Goal: Information Seeking & Learning: Find specific fact

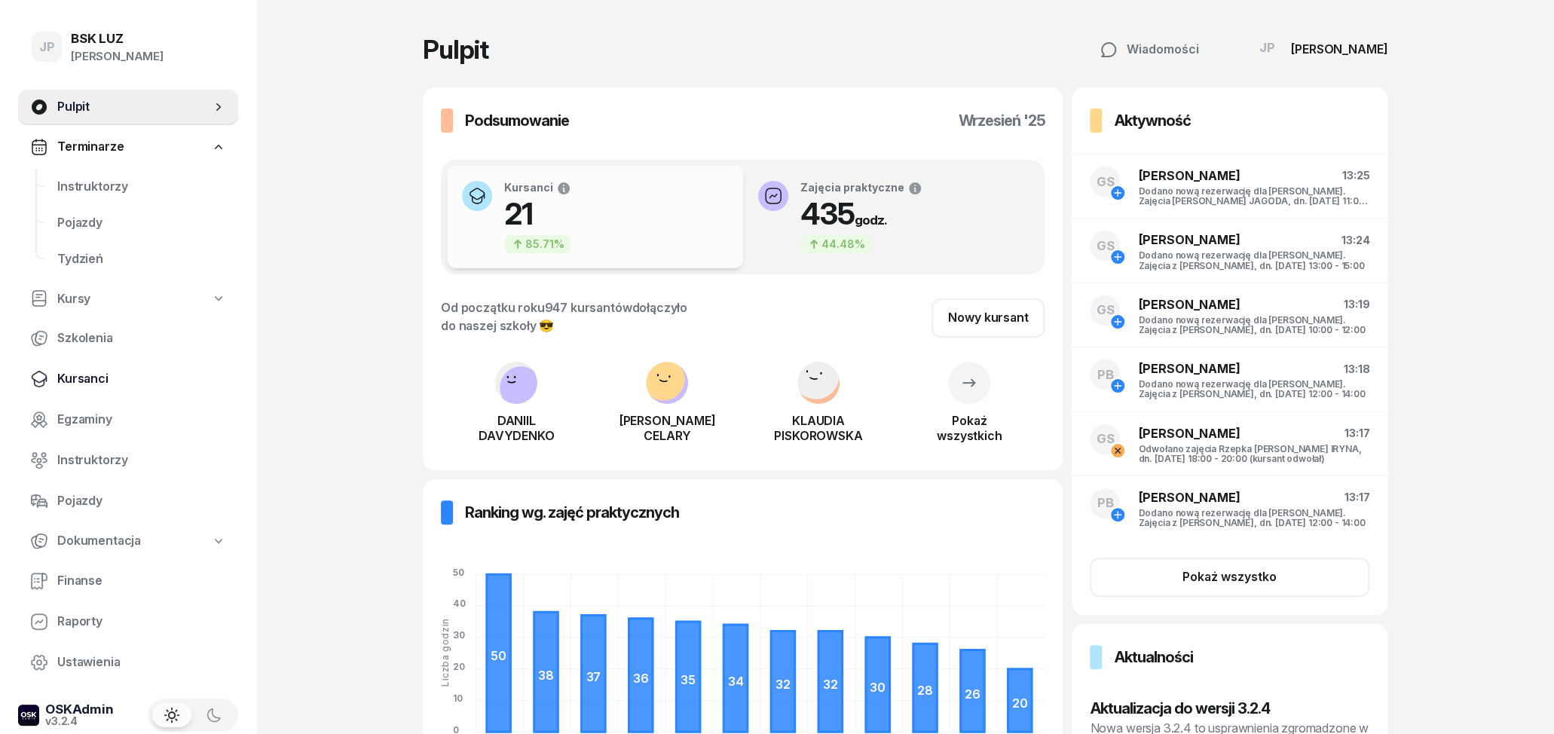
click at [102, 381] on span "Kursanci" at bounding box center [141, 379] width 169 height 20
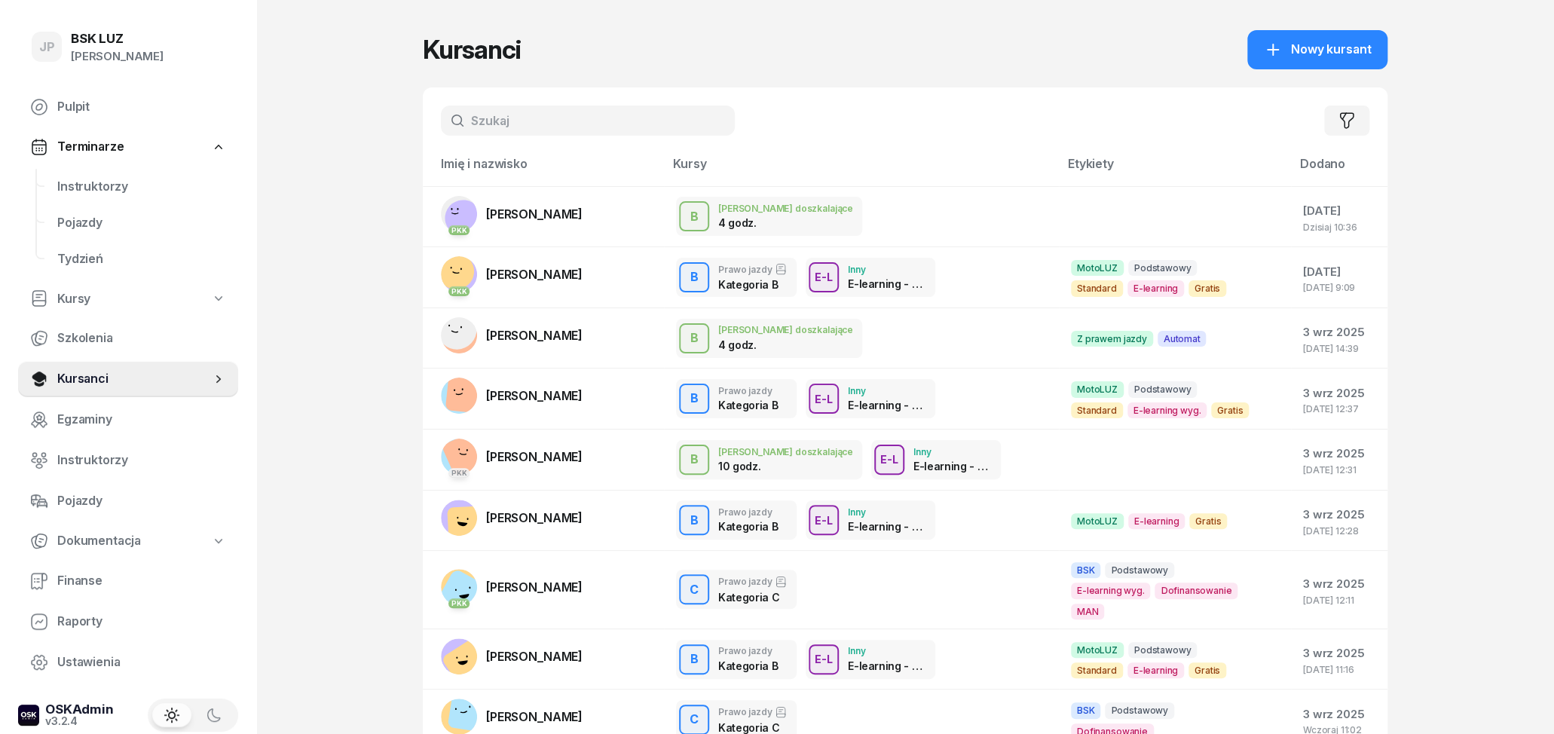
click at [559, 127] on input "text" at bounding box center [588, 121] width 294 height 30
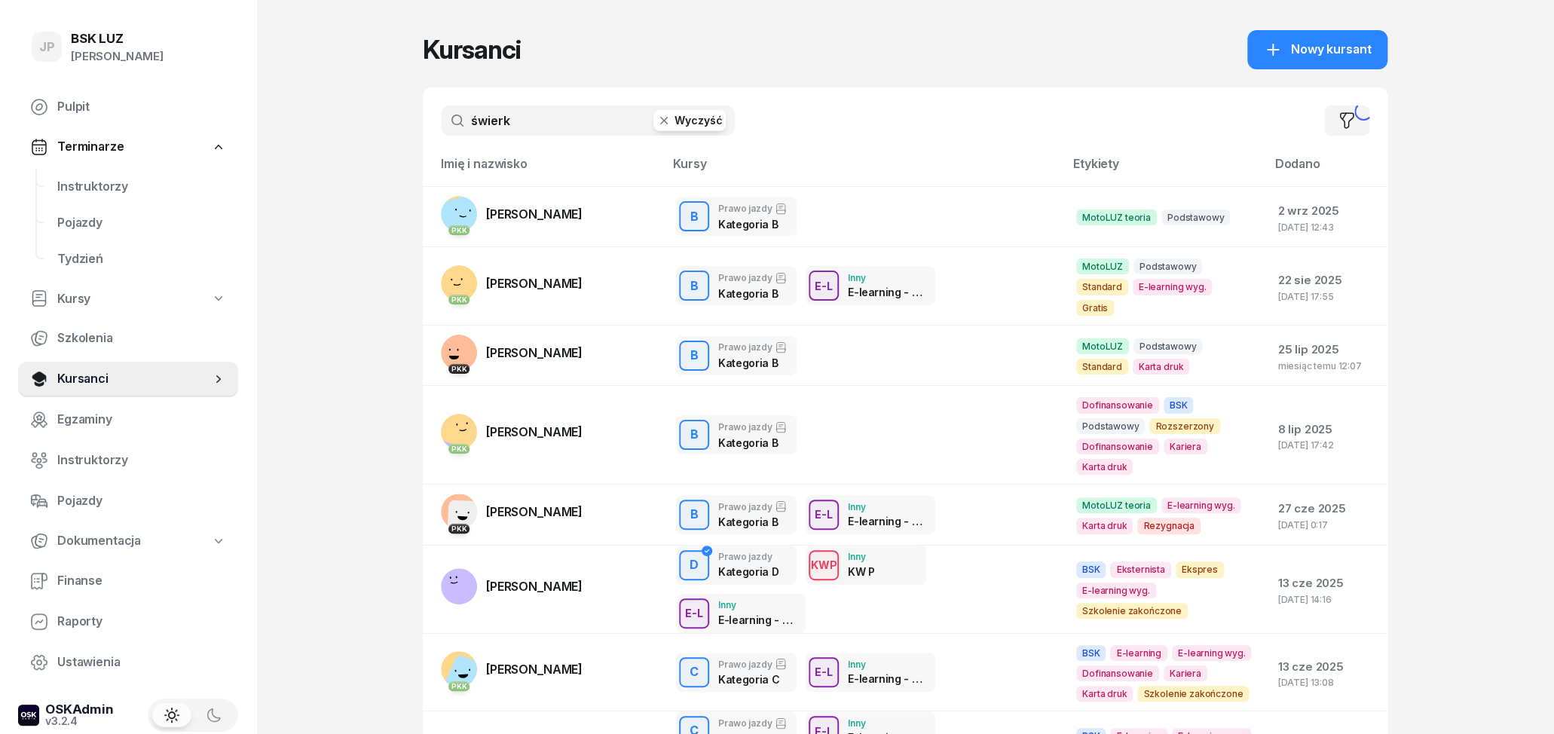
type input "świerk"
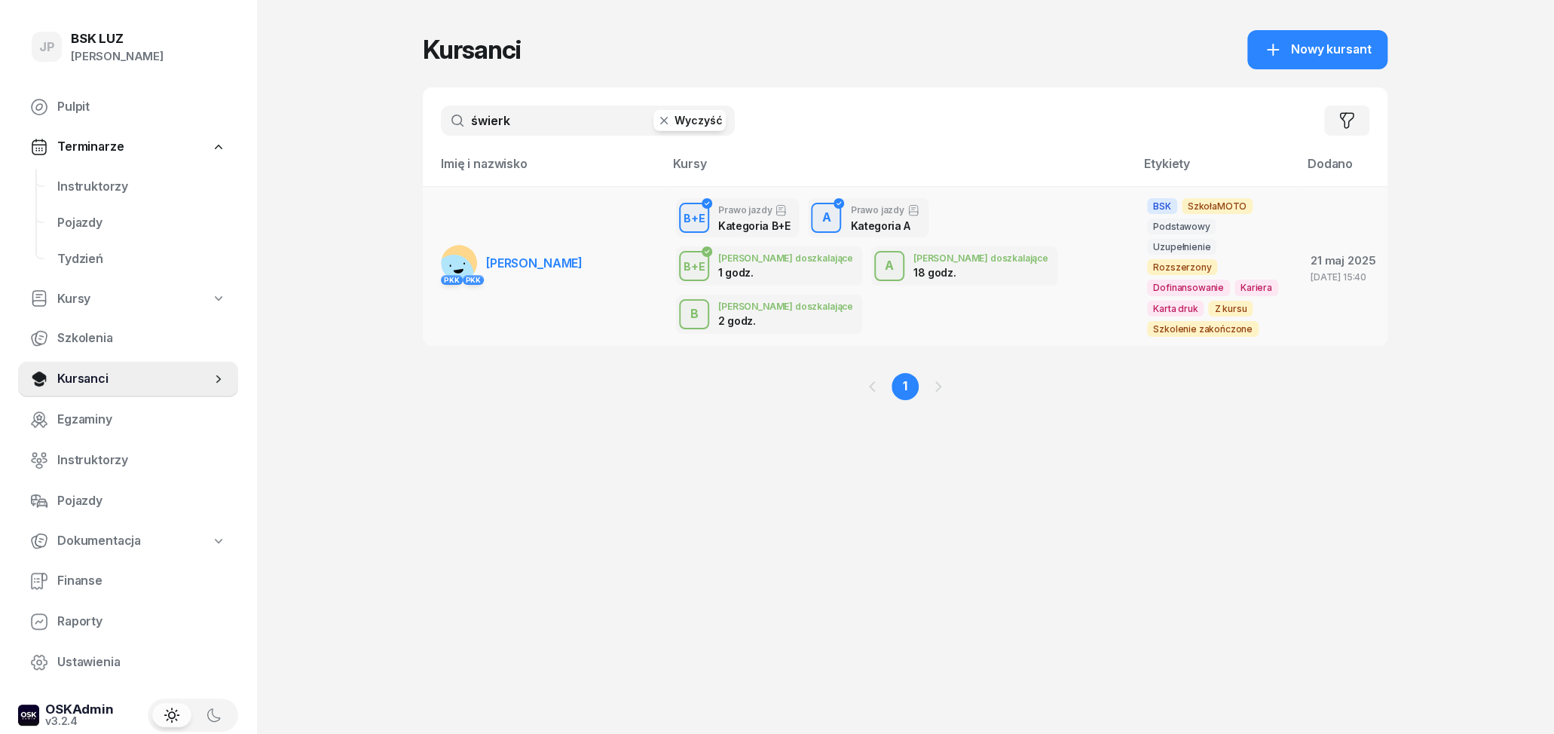
click at [522, 256] on span "[PERSON_NAME]" at bounding box center [534, 263] width 96 height 15
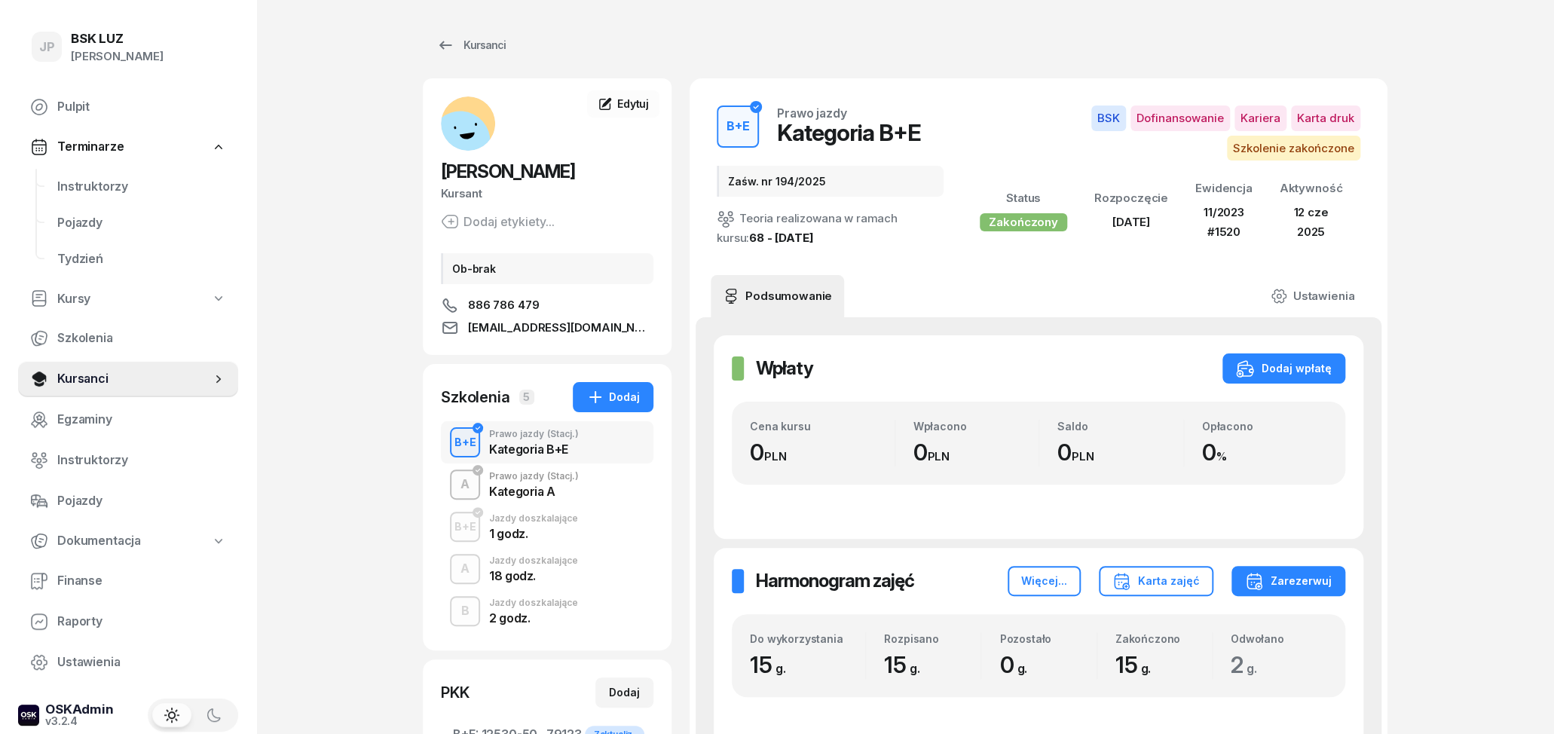
scroll to position [78, 0]
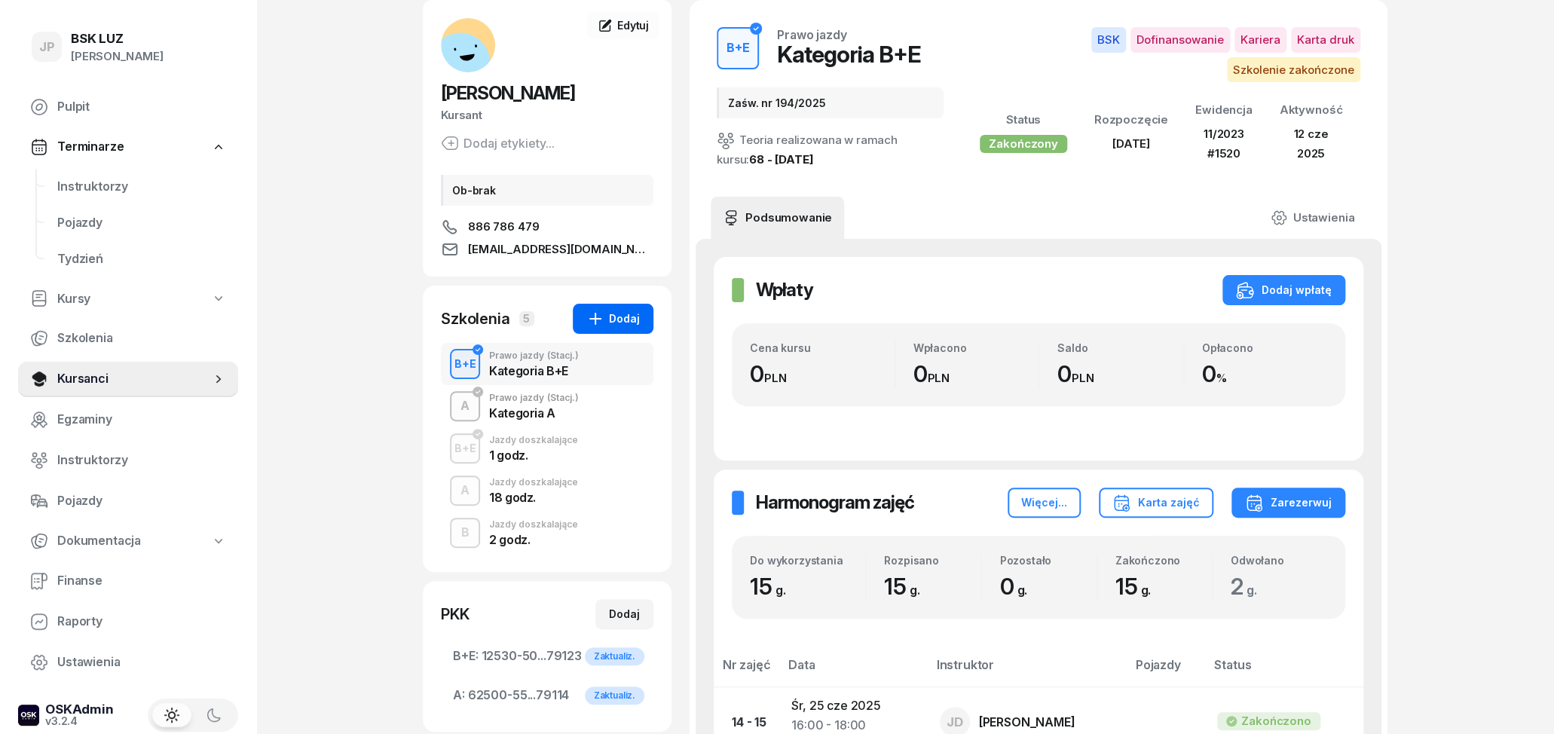
click at [611, 402] on div "A Prawo jazdy (Stacj.) Kategoria A" at bounding box center [547, 406] width 213 height 42
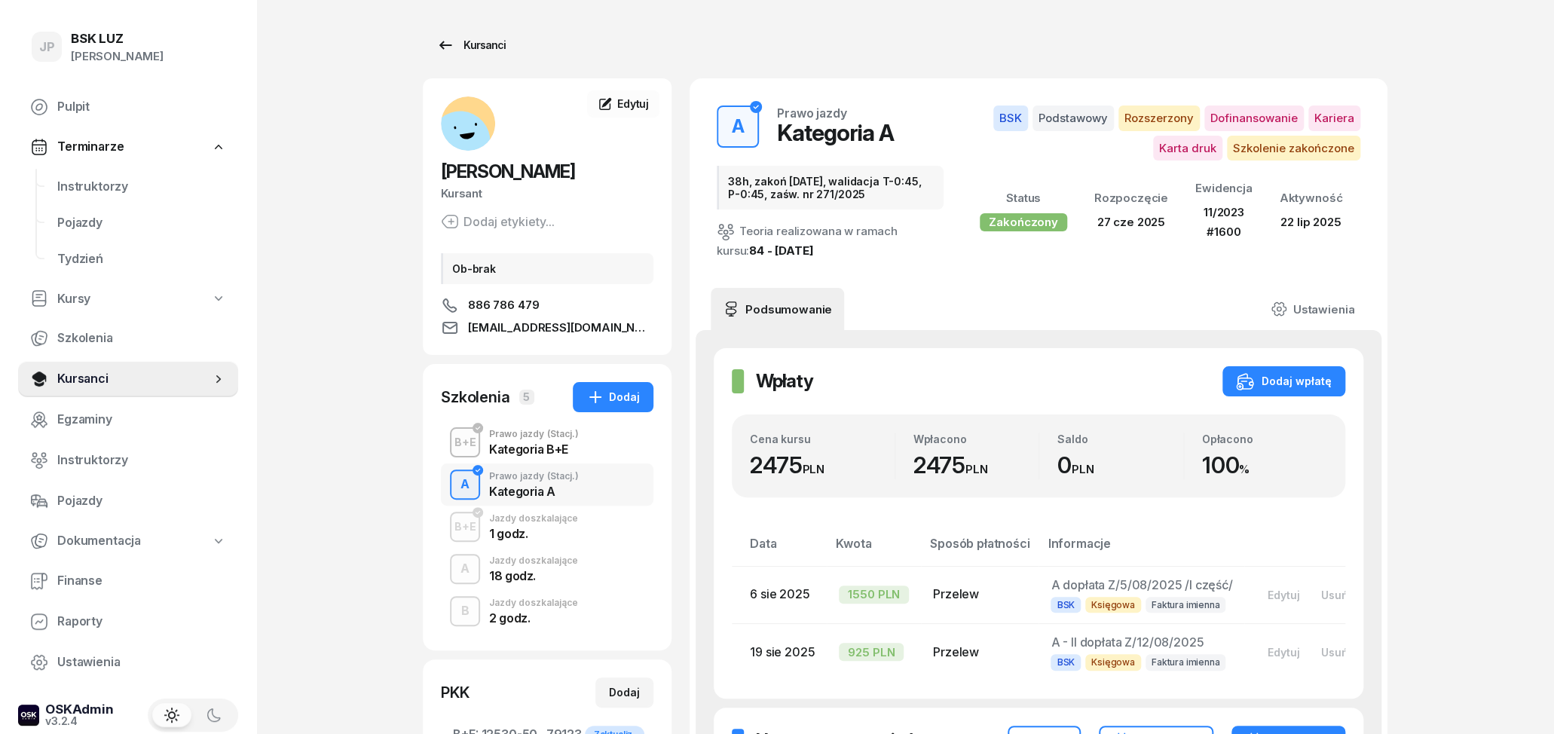
click at [481, 42] on div "Kursanci" at bounding box center [470, 45] width 69 height 18
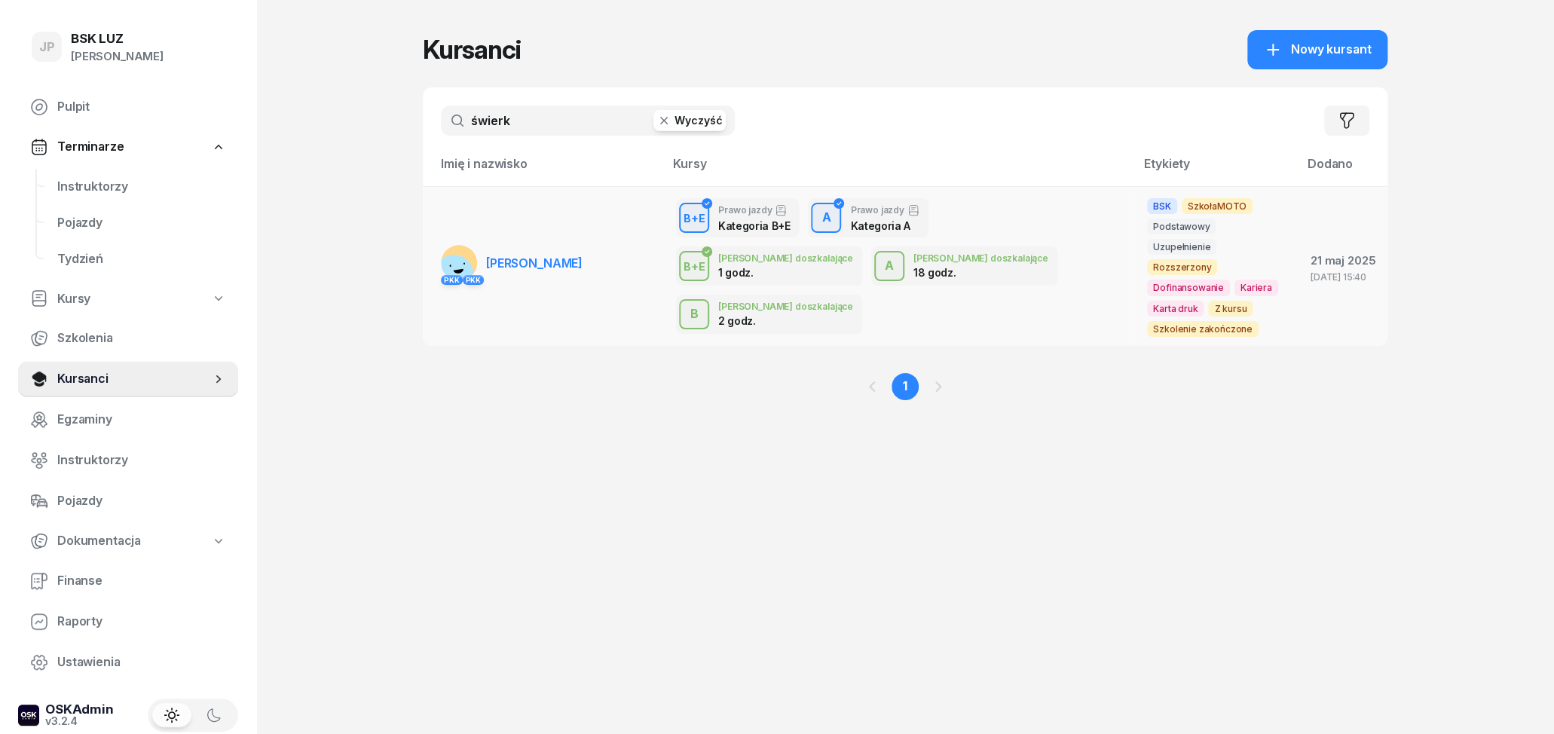
click at [531, 263] on link "PKK PKK [GEOGRAPHIC_DATA][PERSON_NAME]" at bounding box center [512, 263] width 142 height 36
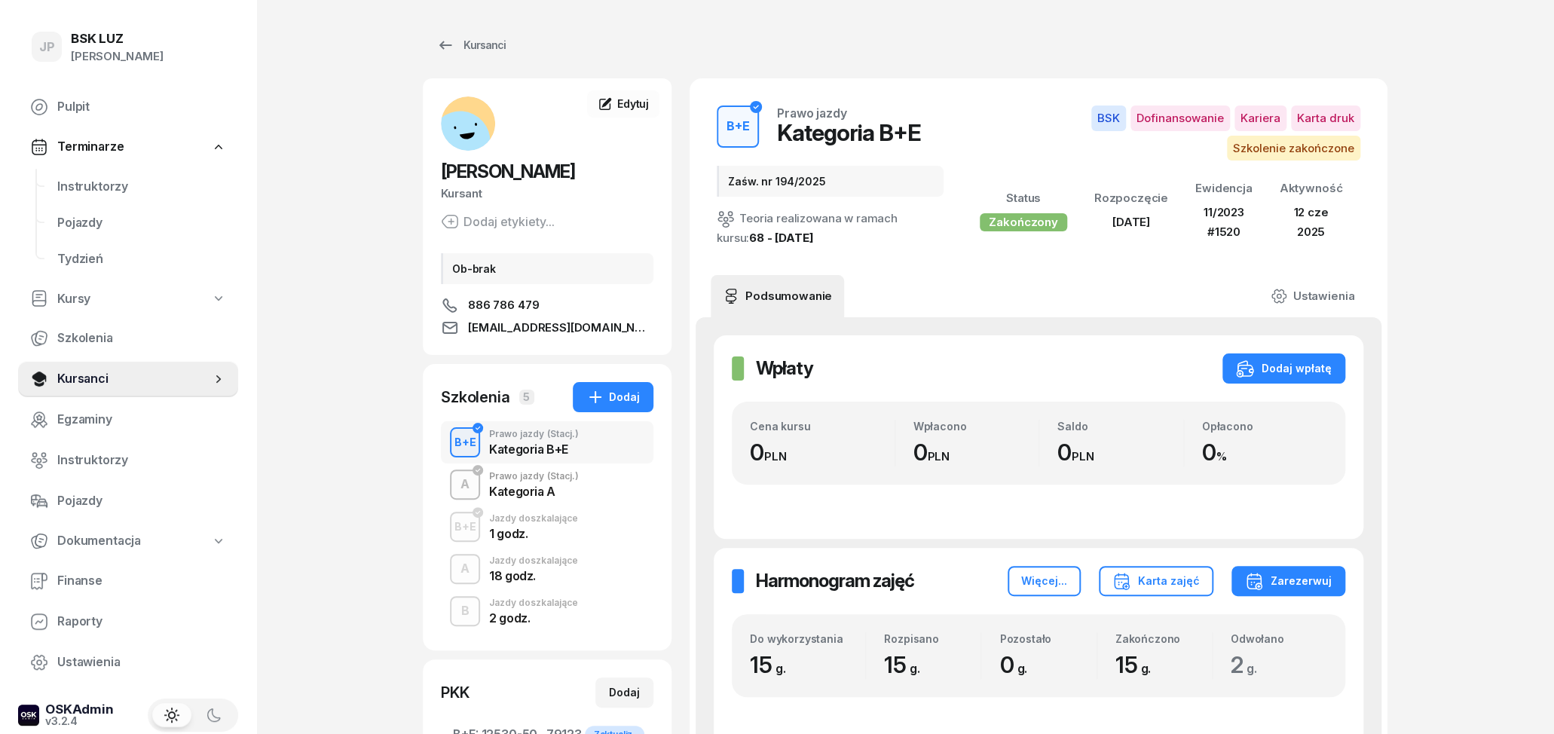
click at [565, 491] on div "Kategoria A" at bounding box center [534, 491] width 90 height 12
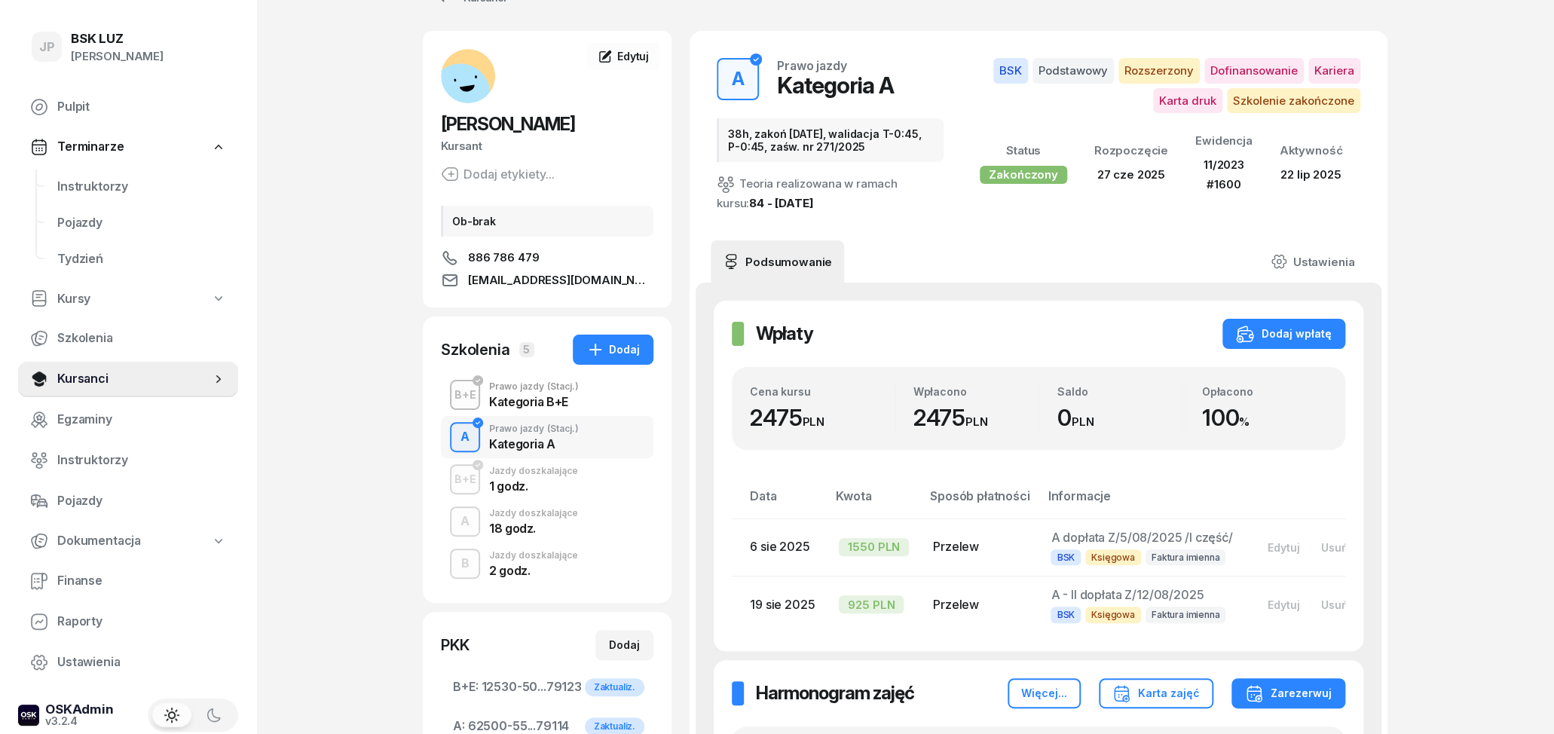
scroll to position [78, 0]
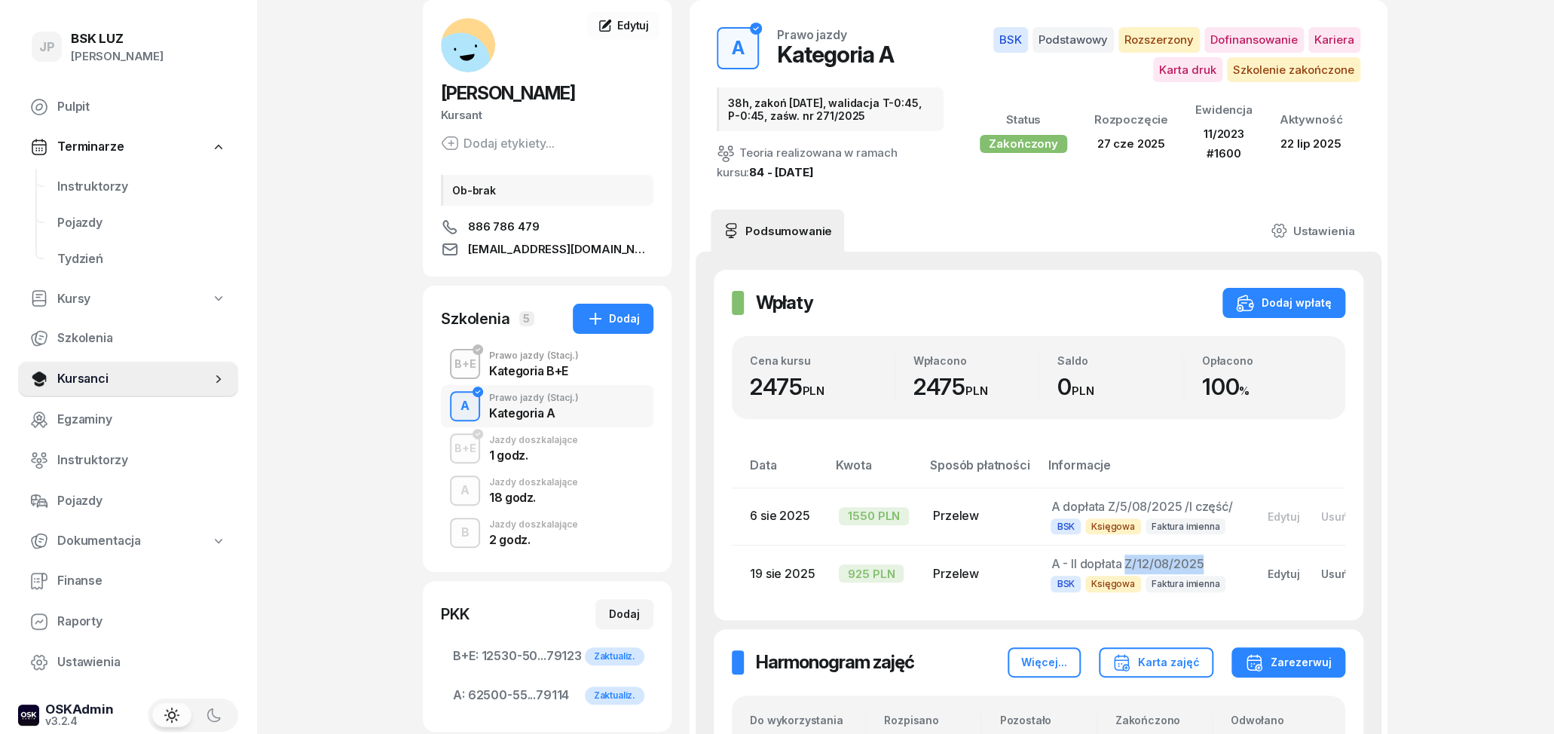
drag, startPoint x: 1120, startPoint y: 562, endPoint x: 1201, endPoint y: 559, distance: 80.7
click at [1201, 559] on td "A - II dopłata Z/12/08/2025 BSK Księgowa Faktura imienna" at bounding box center [1142, 573] width 206 height 57
click at [1162, 507] on span "A dopłata Z/5/08/2025 /I część/" at bounding box center [1142, 506] width 182 height 15
drag, startPoint x: 1104, startPoint y: 507, endPoint x: 1173, endPoint y: 506, distance: 68.6
click at [1173, 506] on span "A dopłata Z/5/08/2025 /I część/" at bounding box center [1142, 506] width 182 height 15
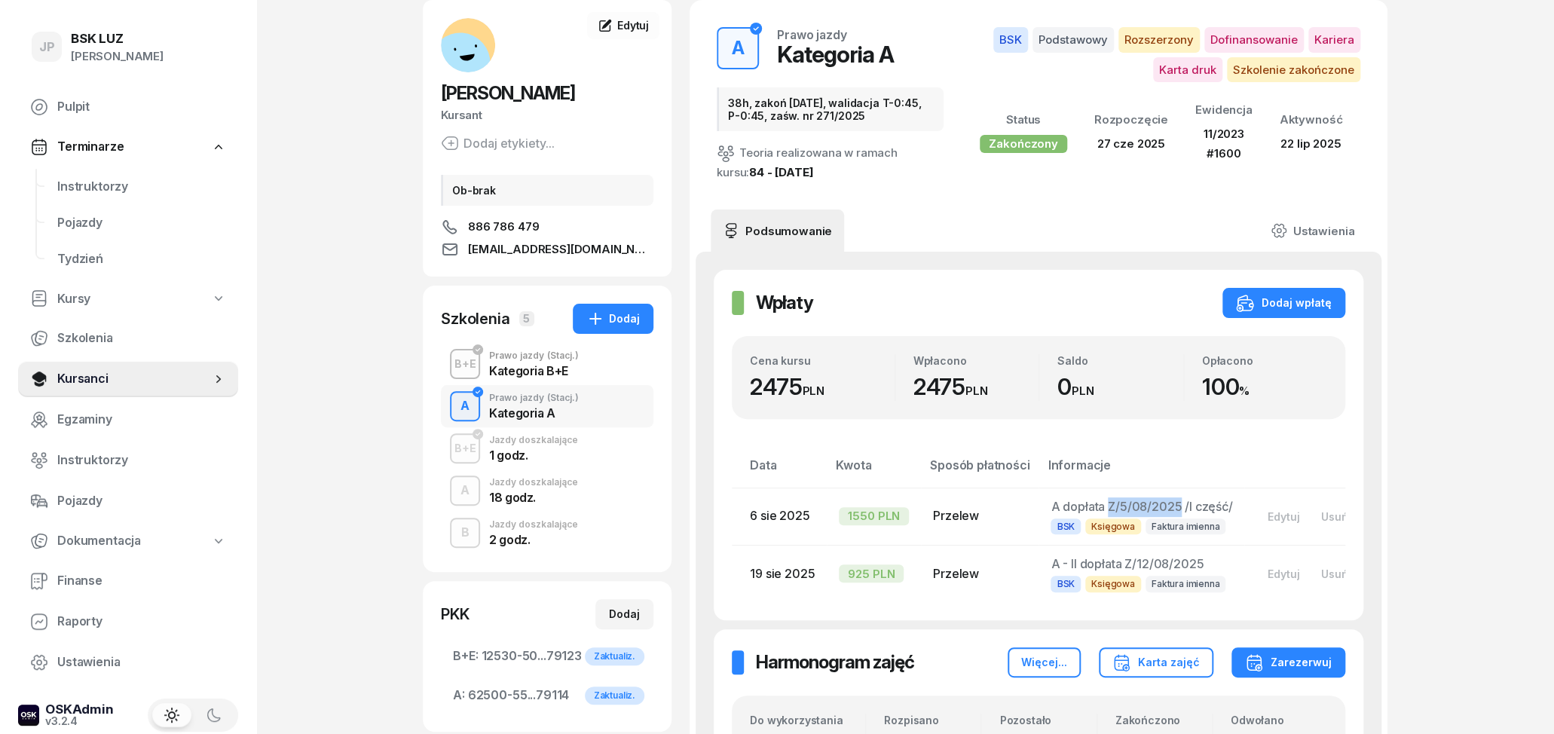
copy span "Z/5/08/2025"
